Goal: Information Seeking & Learning: Learn about a topic

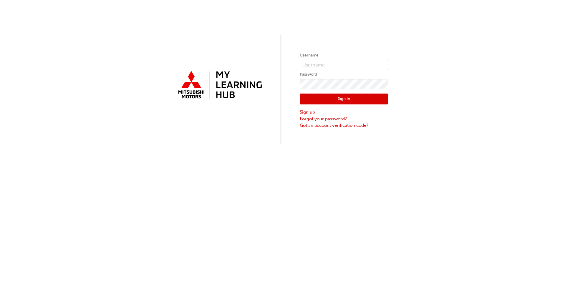
type input "0005971371"
drag, startPoint x: 0, startPoint y: 0, endPoint x: 447, endPoint y: 24, distance: 447.4
click at [447, 24] on div "Username 0005971371 Password Sign In Sign up Forgot your password? Got an accou…" at bounding box center [281, 72] width 563 height 144
type input "0005971371"
click at [337, 100] on button "Sign In" at bounding box center [344, 99] width 88 height 11
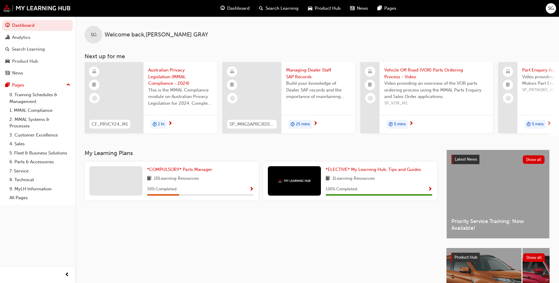
click at [401, 123] on span "5 mins" at bounding box center [400, 124] width 12 height 7
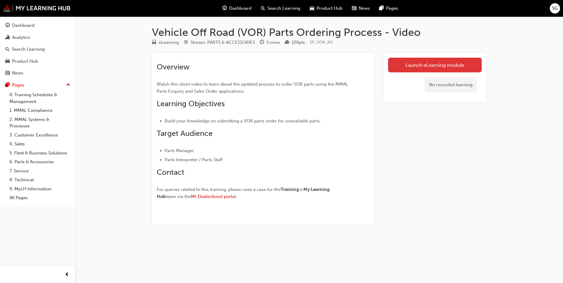
click at [430, 63] on link "Launch eLearning module" at bounding box center [435, 65] width 94 height 15
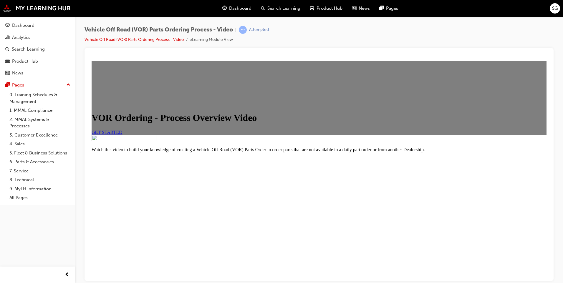
click at [123, 135] on span "GET STARTED" at bounding box center [107, 132] width 31 height 5
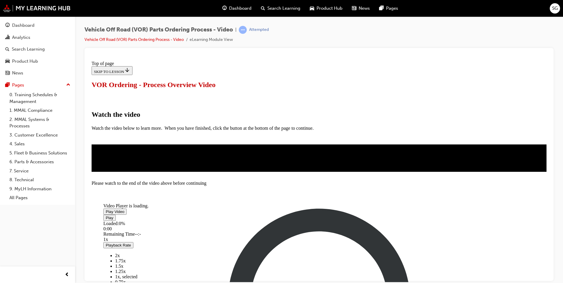
scroll to position [88, 0]
click at [106, 210] on span "Video player" at bounding box center [106, 212] width 0 height 4
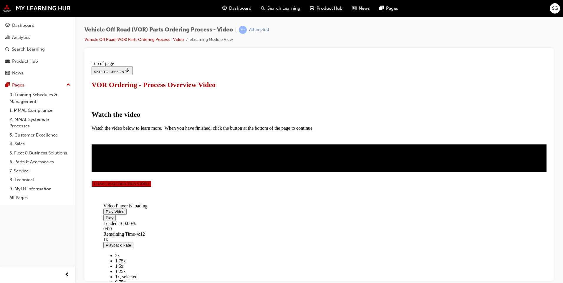
scroll to position [123, 0]
click at [151, 187] on button "I HAVE WATCHED THIS VIDEO" at bounding box center [122, 184] width 60 height 6
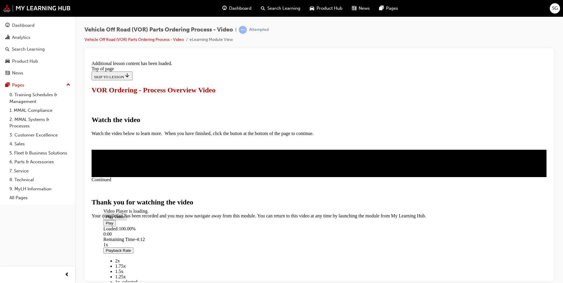
scroll to position [172, 0]
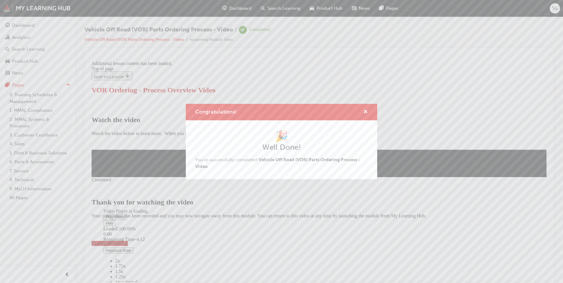
click at [384, 238] on div "Congratulations! 🎉 Well Done! You've successfully completed Vehicle Off Road (V…" at bounding box center [281, 141] width 563 height 283
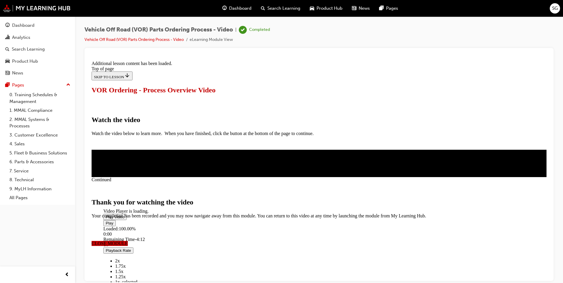
click at [128, 241] on span "CLOSE MODULE" at bounding box center [110, 243] width 36 height 5
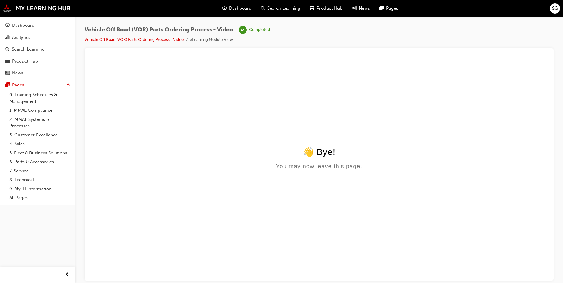
scroll to position [0, 0]
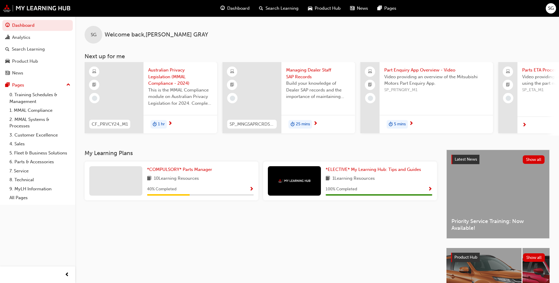
click at [402, 123] on span "5 mins" at bounding box center [400, 124] width 12 height 7
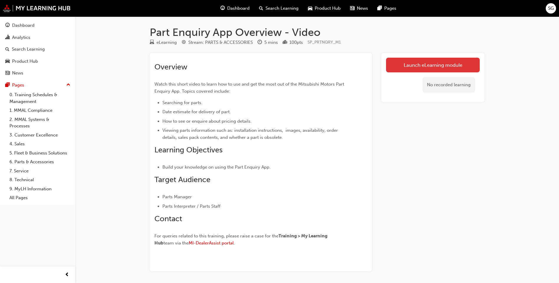
click at [431, 63] on link "Launch eLearning module" at bounding box center [433, 65] width 94 height 15
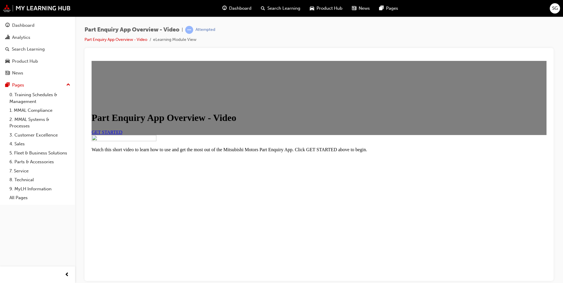
click at [123, 135] on span "GET STARTED" at bounding box center [107, 132] width 31 height 5
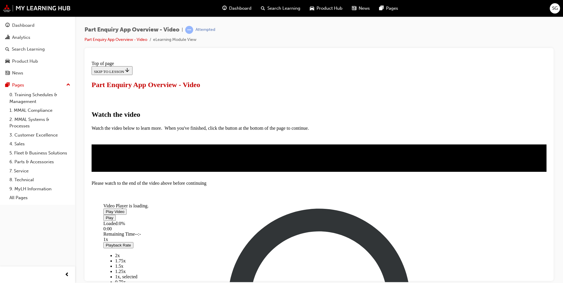
scroll to position [95, 0]
click at [106, 210] on span "Video player" at bounding box center [106, 212] width 0 height 4
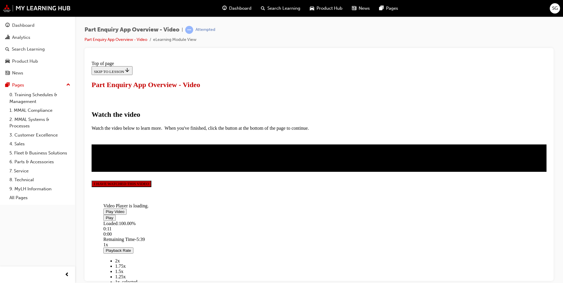
click at [168, 187] on div "I HAVE WATCHED THIS VIDEO" at bounding box center [319, 184] width 455 height 6
click at [23, 25] on div "Dashboard" at bounding box center [23, 25] width 22 height 7
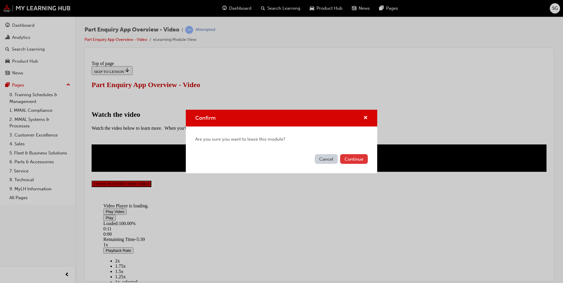
click at [359, 161] on button "Continue" at bounding box center [354, 159] width 28 height 10
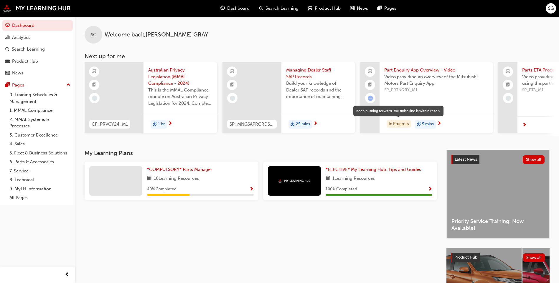
click at [403, 124] on div "In Progress" at bounding box center [399, 124] width 24 height 8
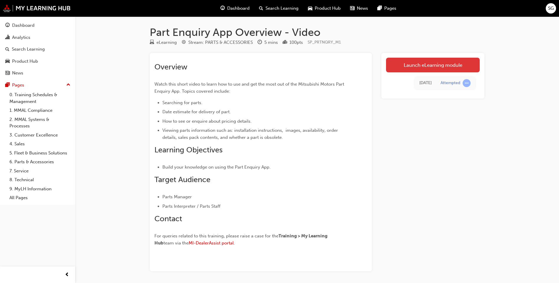
click at [424, 65] on link "Launch eLearning module" at bounding box center [433, 65] width 94 height 15
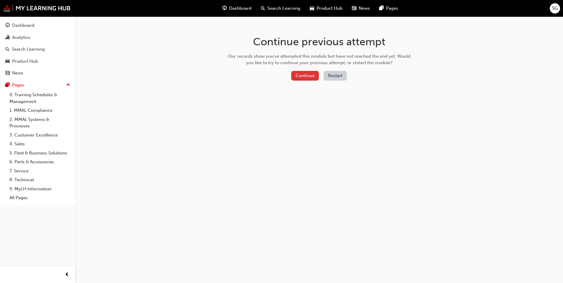
click at [313, 73] on button "Continue" at bounding box center [305, 76] width 28 height 10
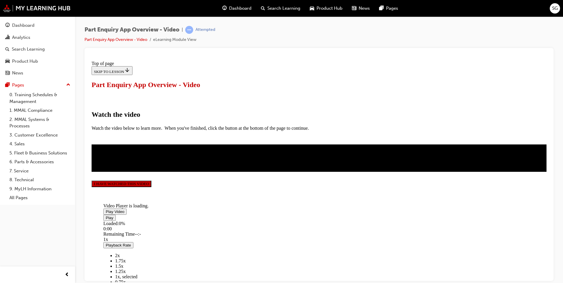
scroll to position [118, 0]
click at [151, 187] on button "I HAVE WATCHED THIS VIDEO" at bounding box center [122, 184] width 60 height 6
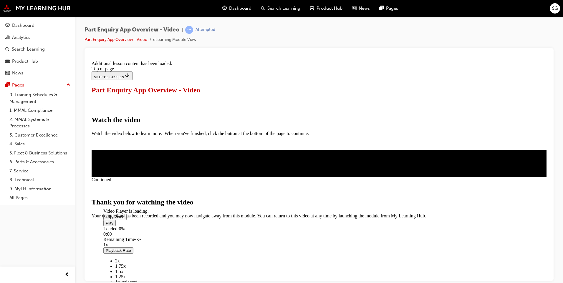
scroll to position [172, 0]
click at [128, 241] on span "CLOSE MODULE" at bounding box center [110, 243] width 36 height 5
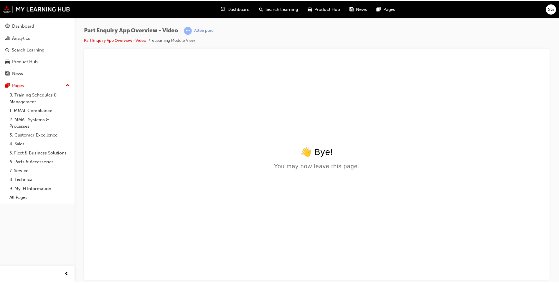
scroll to position [0, 0]
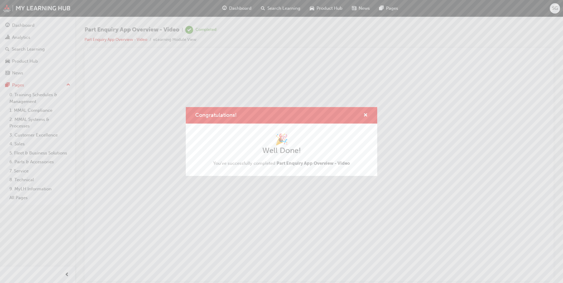
click at [22, 25] on div "Congratulations! 🎉 Well Done! You've successfully completed Part Enquiry App Ov…" at bounding box center [281, 141] width 563 height 283
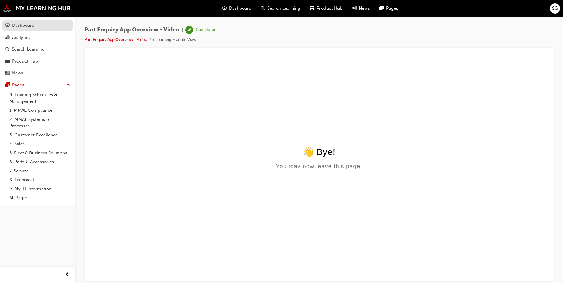
click at [28, 25] on div "Dashboard" at bounding box center [23, 25] width 22 height 7
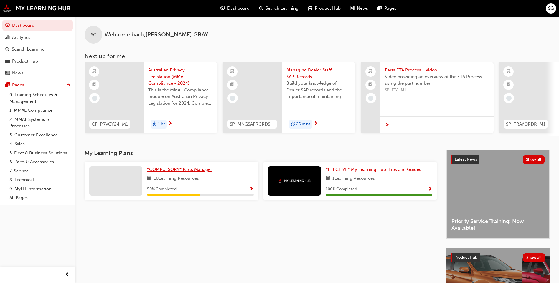
click at [171, 171] on span "*COMPULSORY* Parts Manager" at bounding box center [179, 169] width 65 height 5
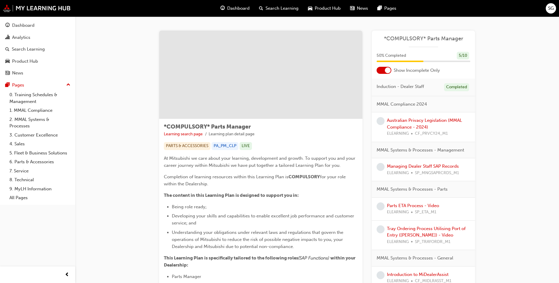
drag, startPoint x: 386, startPoint y: 69, endPoint x: 375, endPoint y: 70, distance: 10.6
click at [375, 70] on div "Show Incomplete Only" at bounding box center [423, 70] width 103 height 7
click at [379, 71] on div at bounding box center [384, 70] width 15 height 7
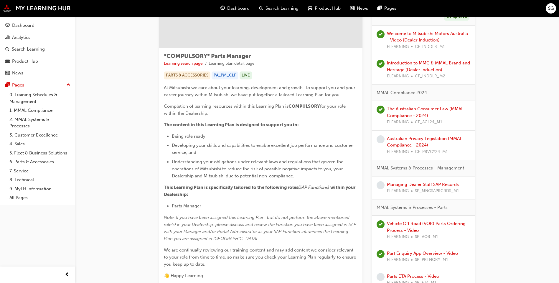
scroll to position [88, 0]
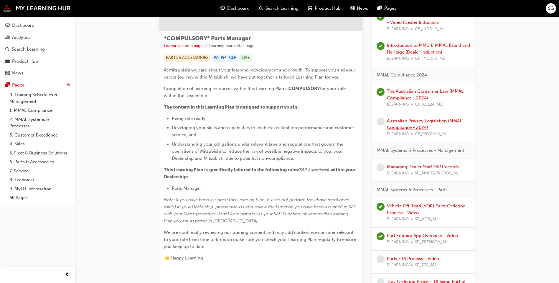
click at [404, 122] on link "Australian Privacy Legislation (MMAL Compliance - 2024)" at bounding box center [424, 124] width 75 height 12
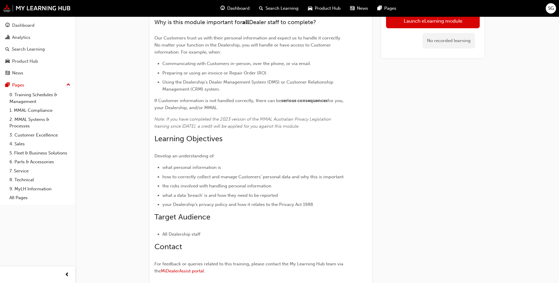
scroll to position [29, 0]
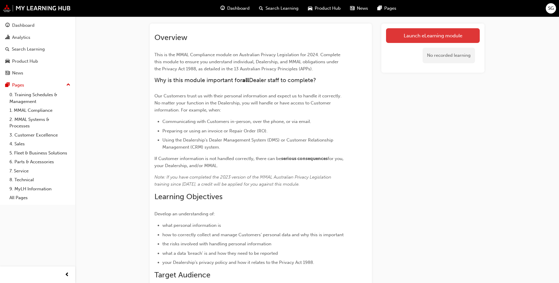
click at [437, 35] on link "Launch eLearning module" at bounding box center [433, 35] width 94 height 15
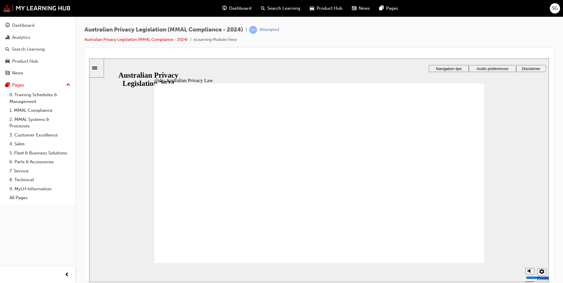
checkbox input "true"
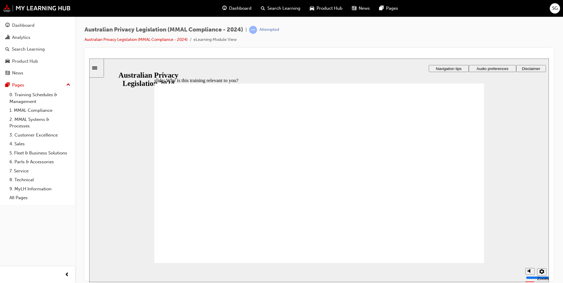
checkbox input "true"
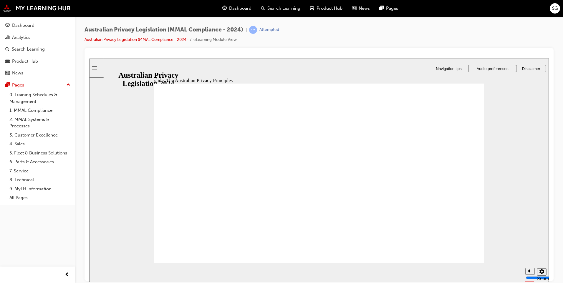
click at [147, 176] on div "slide: The Australian Privacy Principles Rectangle 1 APP 1: Open and transparen…" at bounding box center [319, 170] width 460 height 224
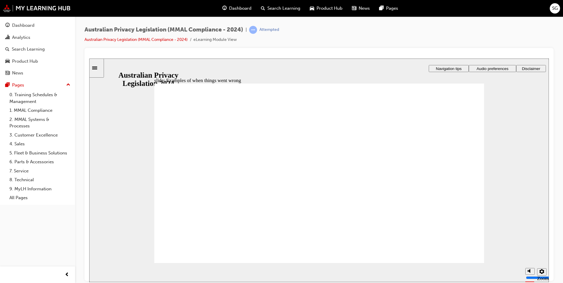
radio input "true"
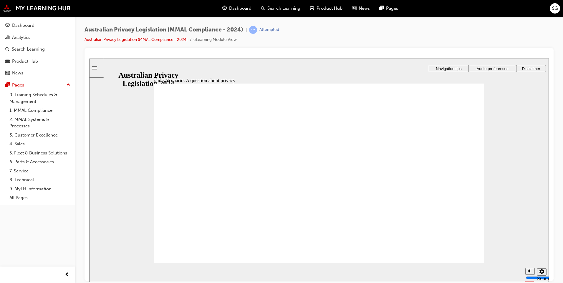
radio input "true"
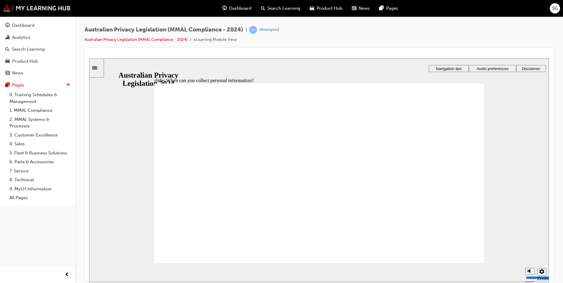
drag, startPoint x: 321, startPoint y: 164, endPoint x: 419, endPoint y: 209, distance: 107.9
drag, startPoint x: 323, startPoint y: 164, endPoint x: 227, endPoint y: 210, distance: 106.5
drag, startPoint x: 317, startPoint y: 157, endPoint x: 411, endPoint y: 203, distance: 104.2
drag, startPoint x: 308, startPoint y: 159, endPoint x: 404, endPoint y: 205, distance: 106.2
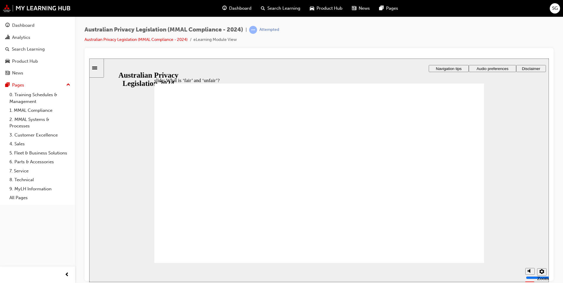
drag, startPoint x: 327, startPoint y: 160, endPoint x: 233, endPoint y: 204, distance: 103.5
drag, startPoint x: 316, startPoint y: 158, endPoint x: 411, endPoint y: 201, distance: 104.2
drag, startPoint x: 304, startPoint y: 160, endPoint x: 398, endPoint y: 205, distance: 104.9
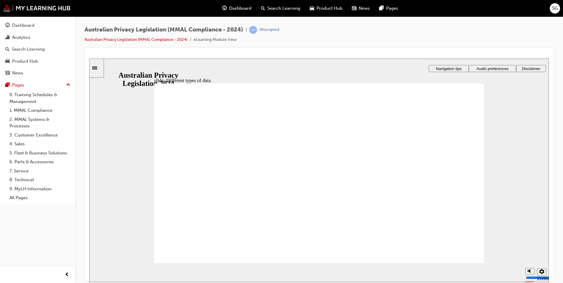
checkbox input "true"
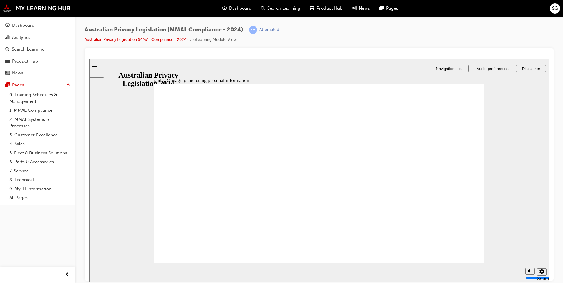
drag, startPoint x: 378, startPoint y: 219, endPoint x: 381, endPoint y: 222, distance: 4.4
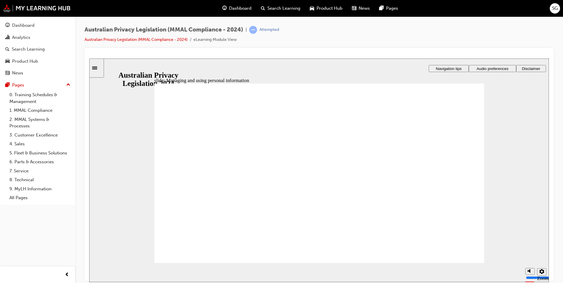
checkbox input "true"
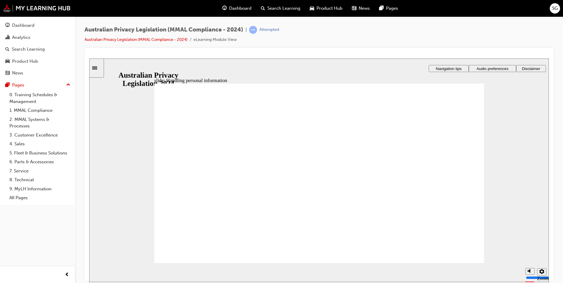
checkbox input "true"
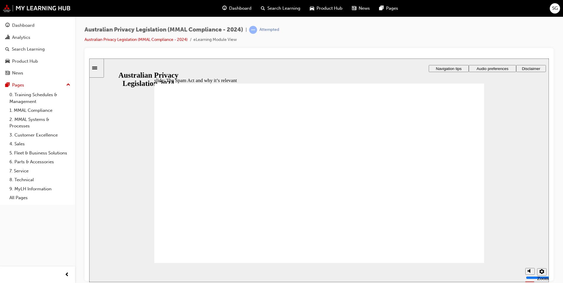
radio input "true"
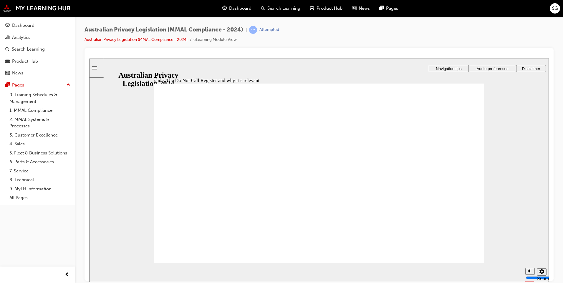
radio input "true"
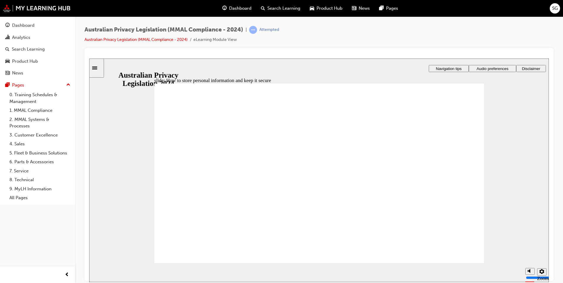
radio input "true"
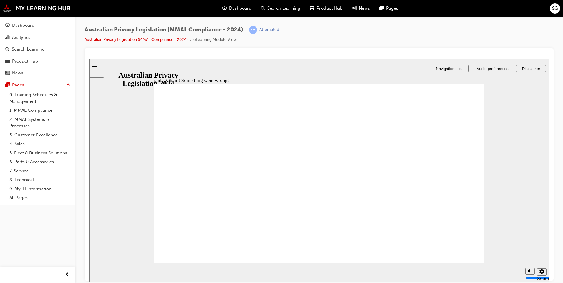
radio input "true"
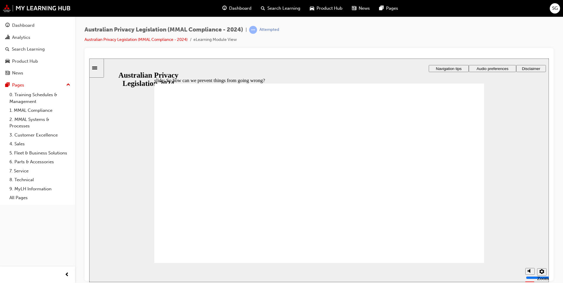
radio input "true"
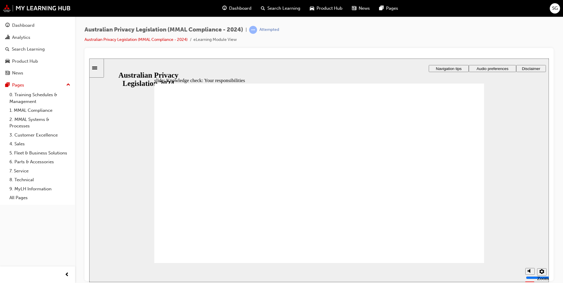
checkbox input "true"
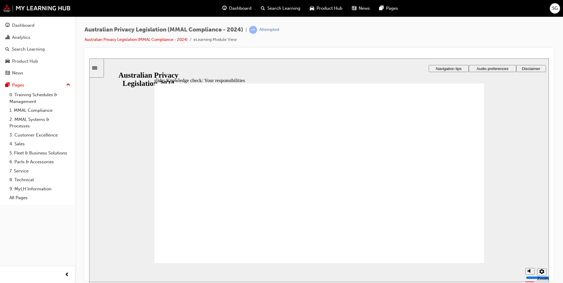
radio input "true"
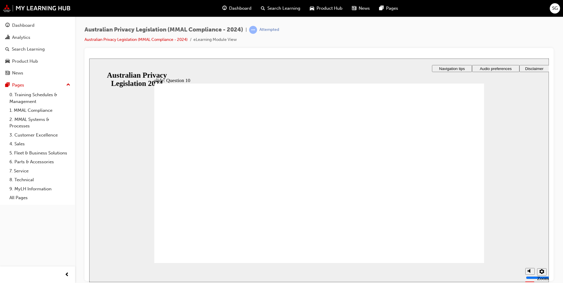
radio input "true"
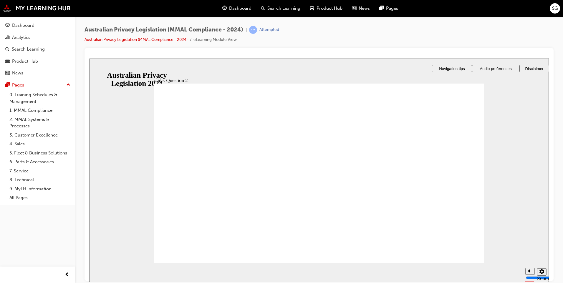
radio input "true"
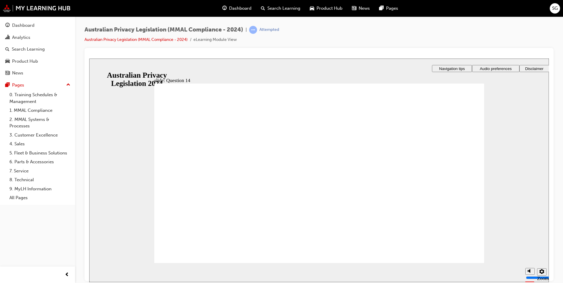
radio input "true"
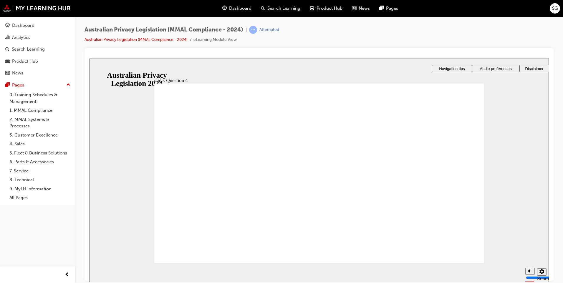
radio input "true"
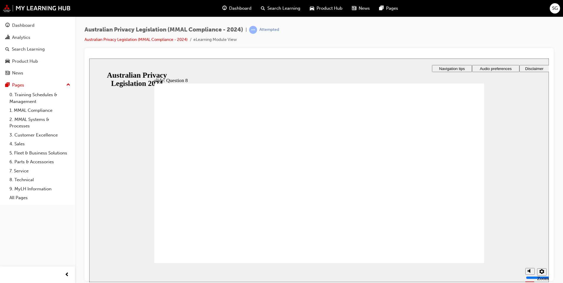
radio input "true"
drag, startPoint x: 171, startPoint y: 193, endPoint x: 204, endPoint y: 251, distance: 66.8
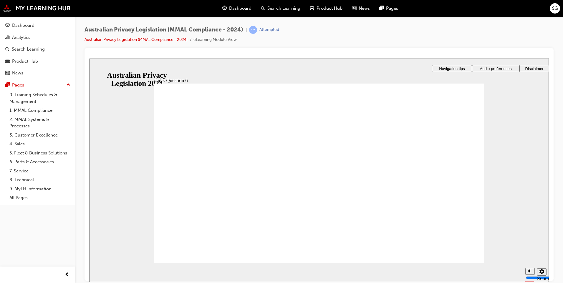
radio input "true"
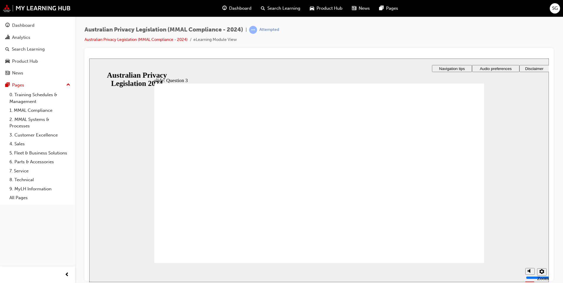
checkbox input "true"
drag, startPoint x: 170, startPoint y: 198, endPoint x: 199, endPoint y: 248, distance: 58.2
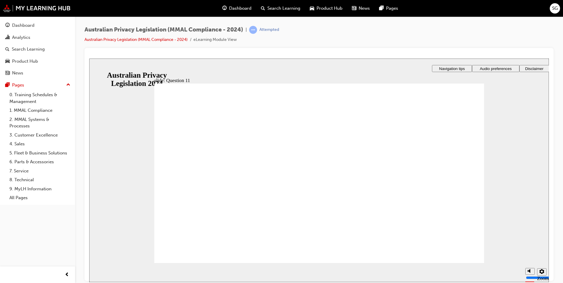
radio input "true"
checkbox input "true"
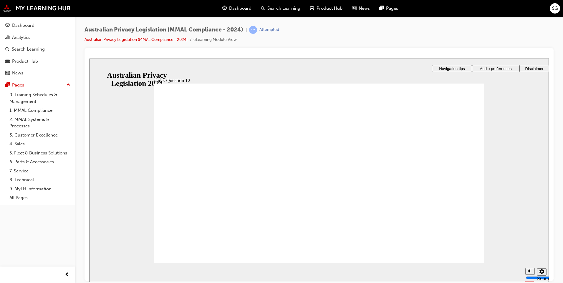
drag, startPoint x: 171, startPoint y: 203, endPoint x: 207, endPoint y: 254, distance: 62.0
radio input "true"
